Goal: Check status

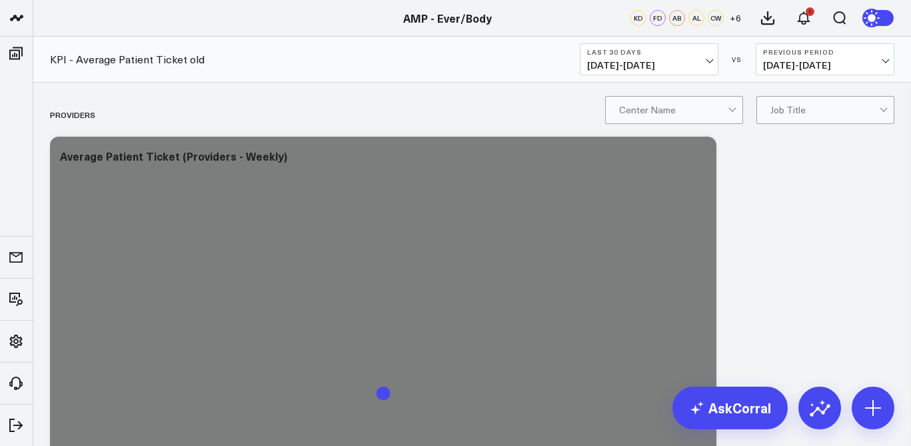
click at [700, 62] on span "[DATE] - [DATE]" at bounding box center [649, 65] width 124 height 11
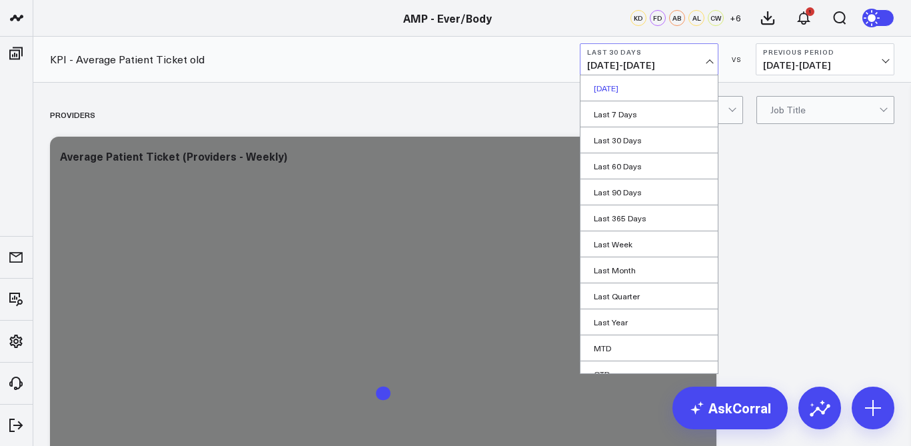
click at [630, 89] on link "[DATE]" at bounding box center [648, 87] width 137 height 25
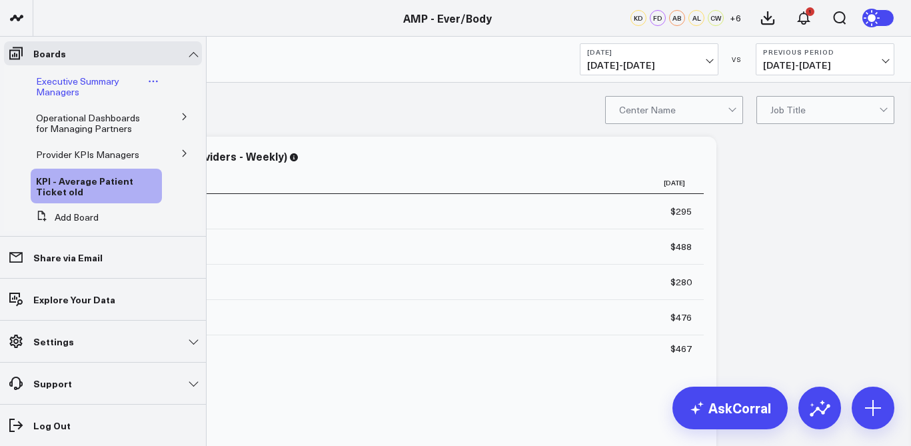
click at [73, 89] on span "Executive Summary Managers" at bounding box center [77, 86] width 83 height 23
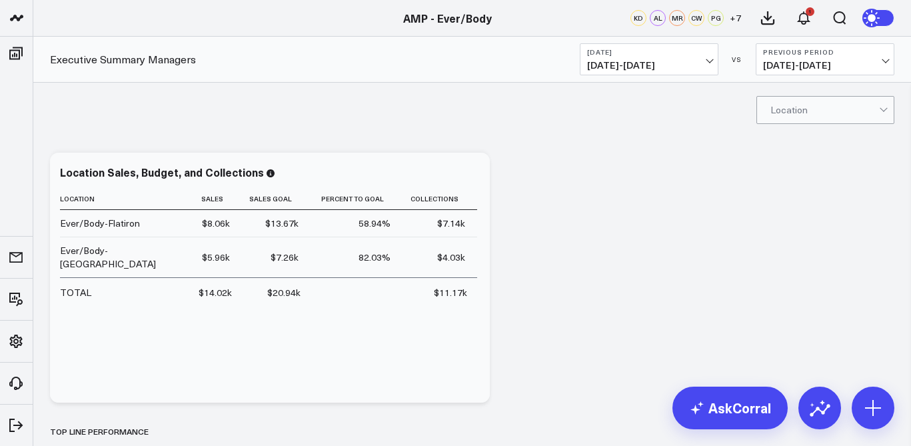
click at [695, 60] on span "[DATE] - [DATE]" at bounding box center [649, 65] width 124 height 11
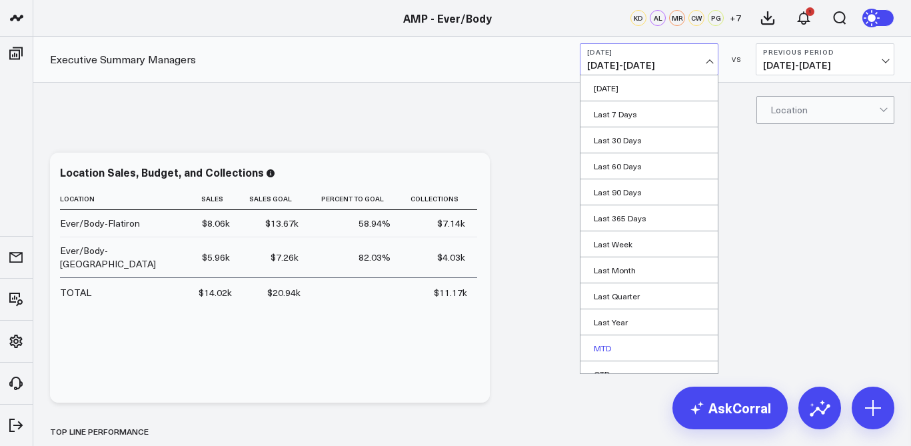
click at [666, 336] on link "MTD" at bounding box center [648, 347] width 137 height 25
